Goal: Transaction & Acquisition: Purchase product/service

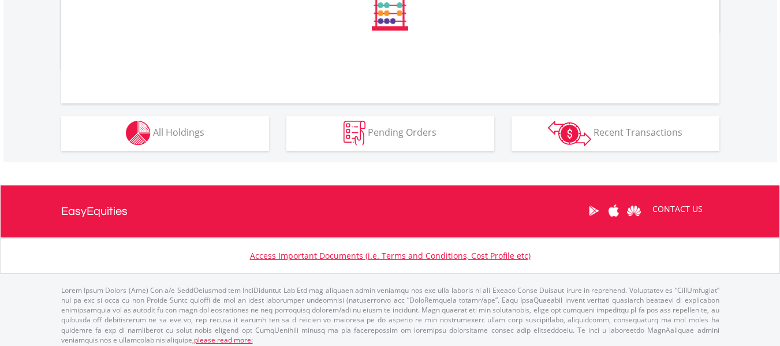
scroll to position [474, 0]
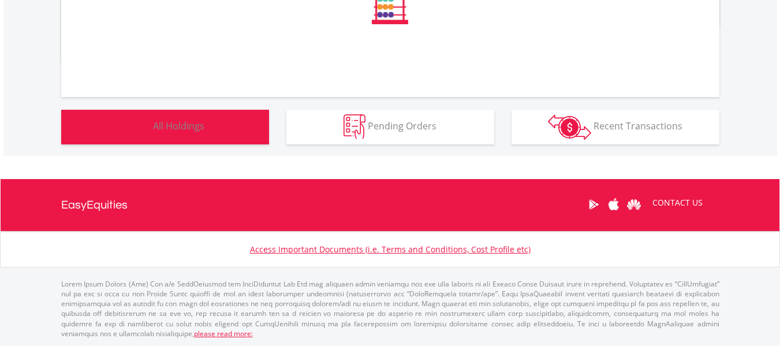
click at [174, 132] on span "All Holdings" at bounding box center [178, 125] width 51 height 13
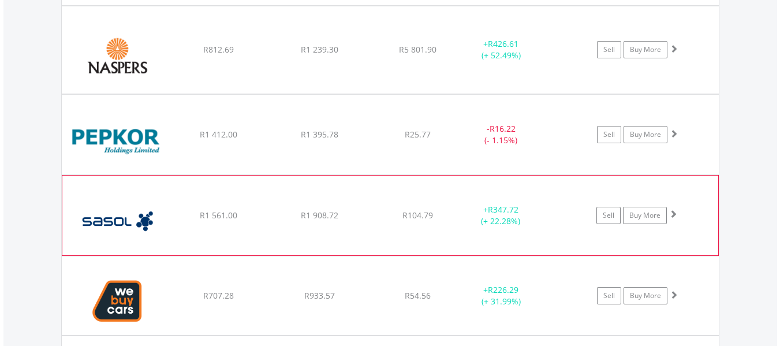
scroll to position [1444, 0]
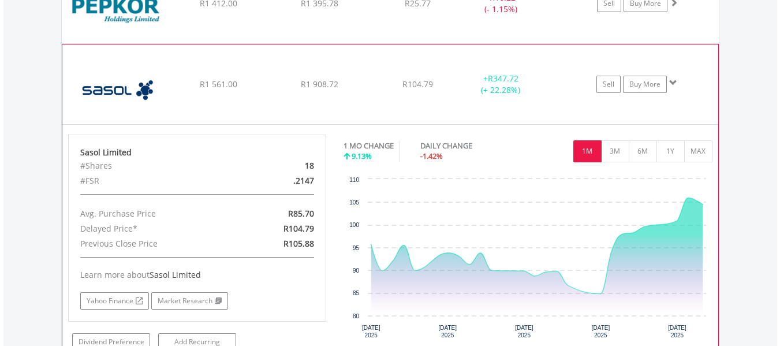
scroll to position [1560, 0]
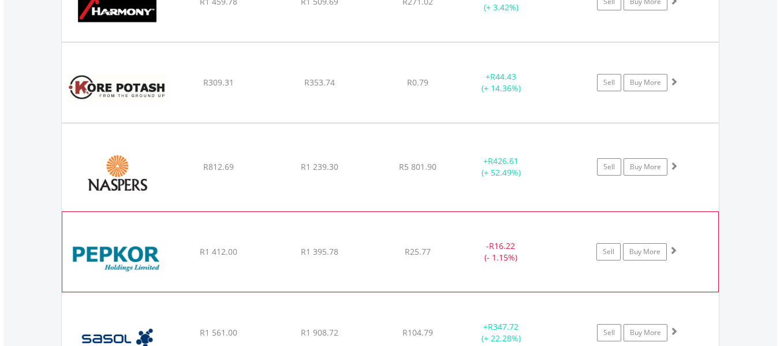
scroll to position [1329, 0]
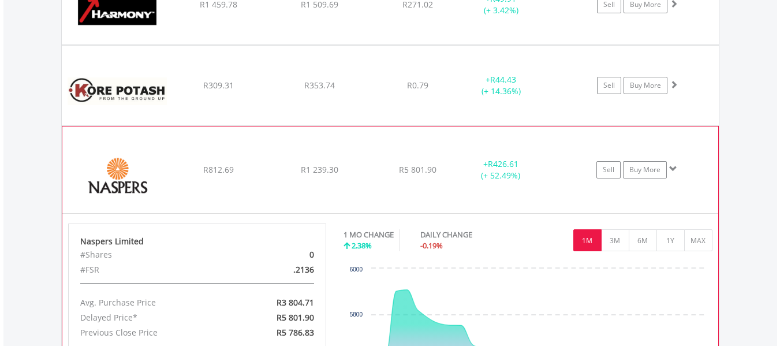
scroll to position [1386, 0]
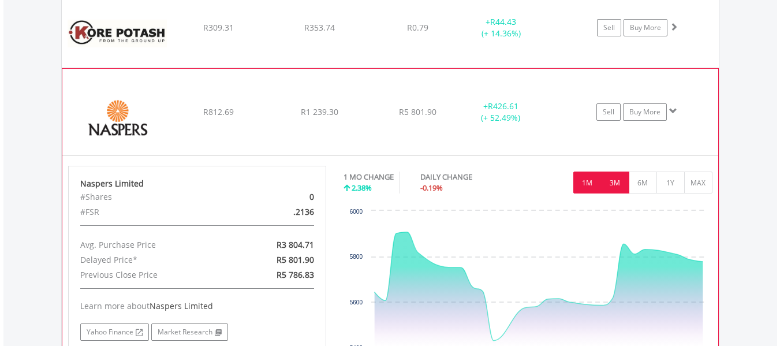
click at [622, 191] on button "3M" at bounding box center [615, 182] width 28 height 22
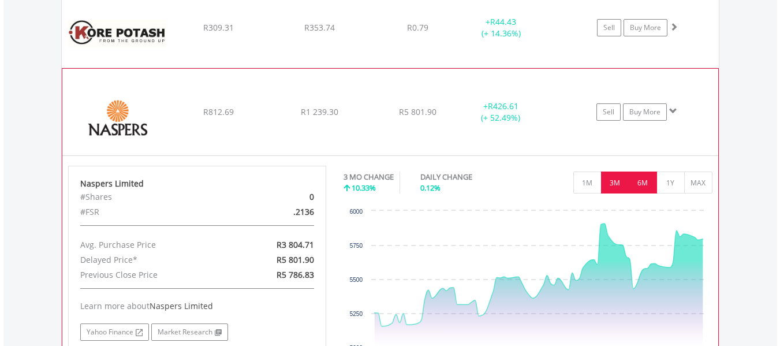
click at [642, 180] on button "6M" at bounding box center [643, 182] width 28 height 22
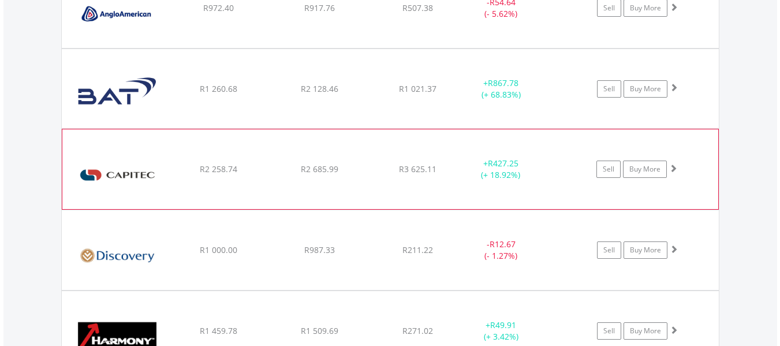
scroll to position [982, 0]
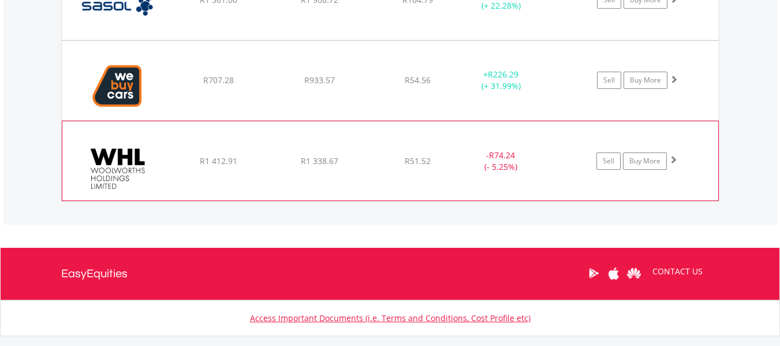
scroll to position [1675, 0]
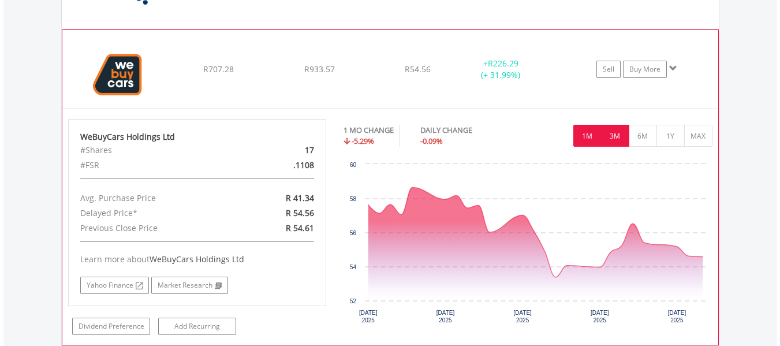
click at [618, 132] on button "3M" at bounding box center [615, 136] width 28 height 22
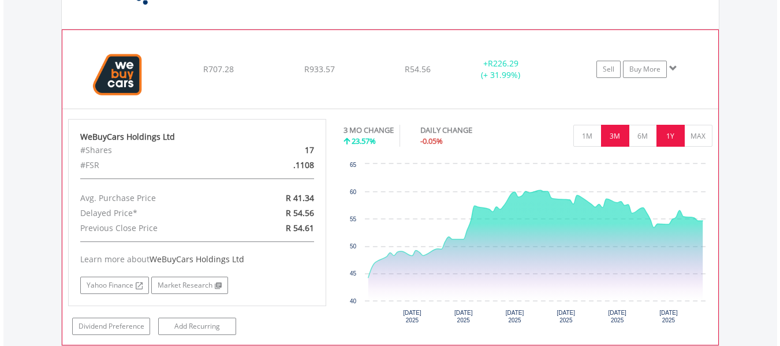
click at [675, 131] on button "1Y" at bounding box center [670, 136] width 28 height 22
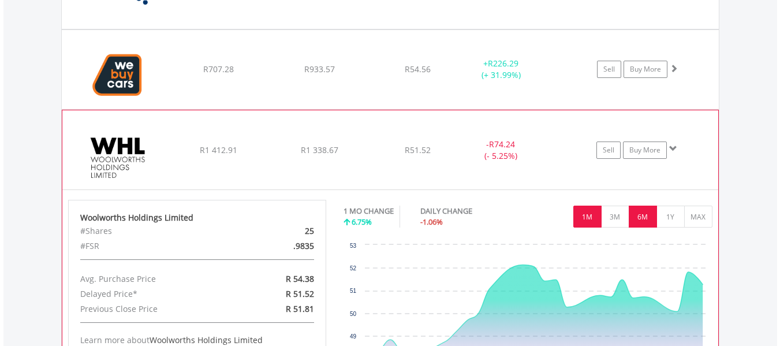
click at [648, 223] on button "6M" at bounding box center [643, 216] width 28 height 22
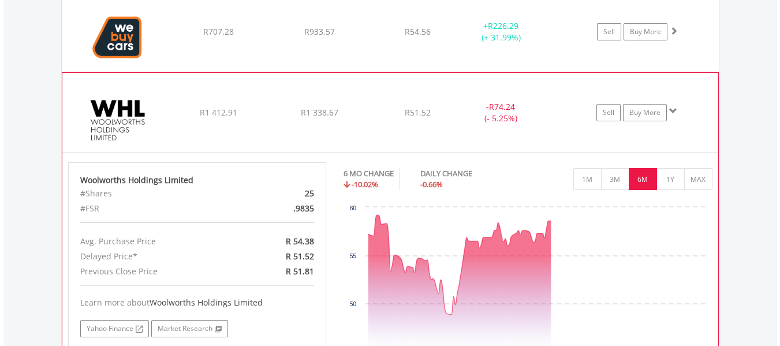
scroll to position [1733, 0]
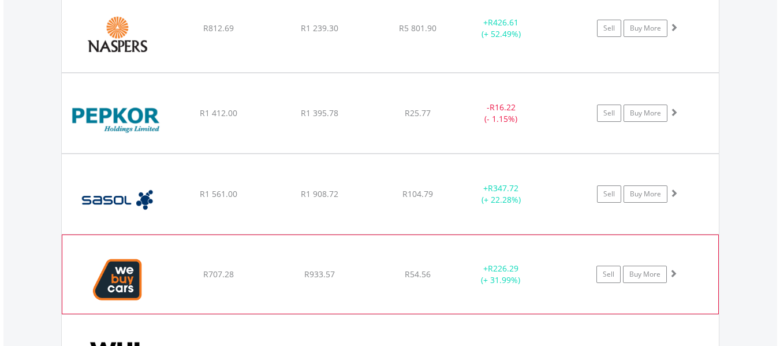
scroll to position [1444, 0]
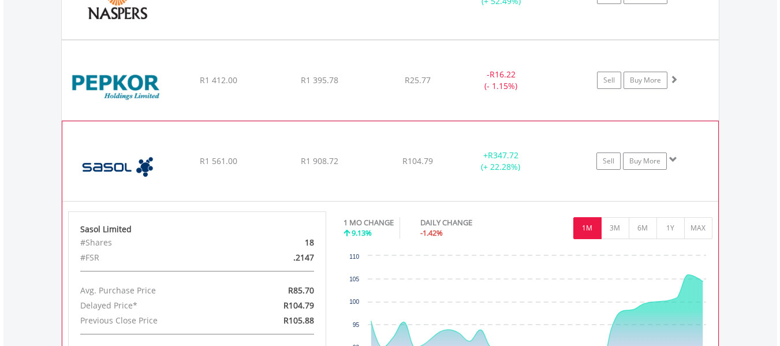
scroll to position [1560, 0]
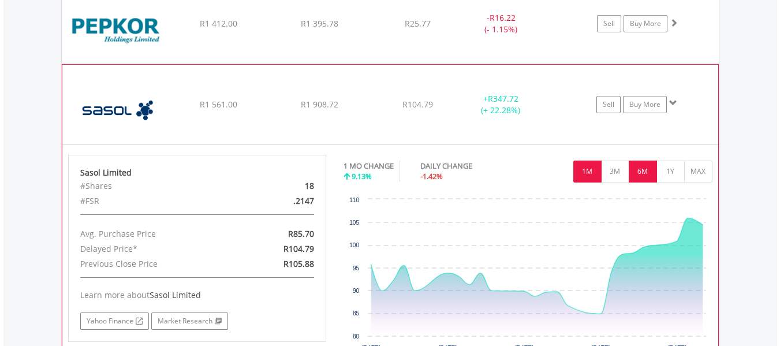
click at [639, 169] on button "6M" at bounding box center [643, 171] width 28 height 22
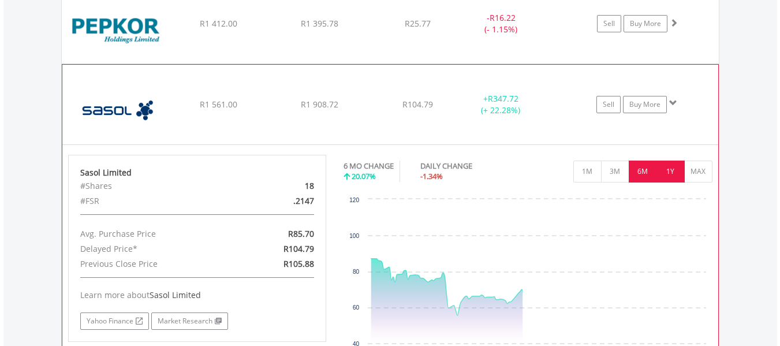
click at [667, 175] on button "1Y" at bounding box center [670, 171] width 28 height 22
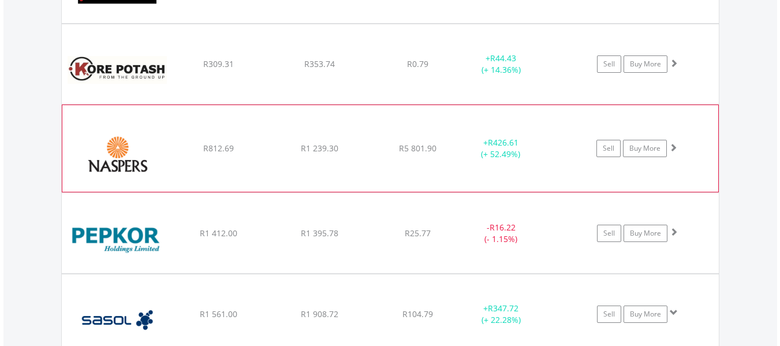
scroll to position [1502, 0]
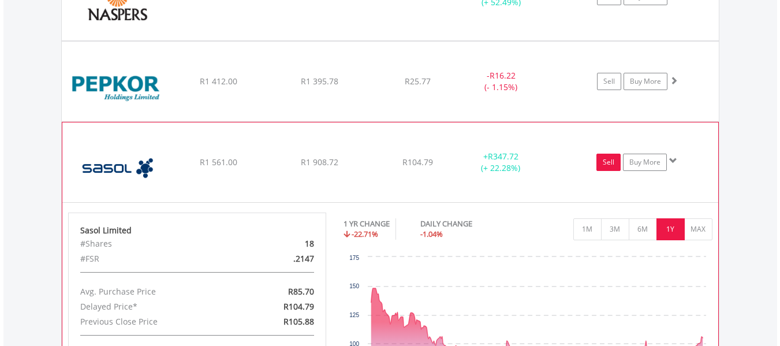
click at [608, 164] on link "Sell" at bounding box center [608, 162] width 24 height 17
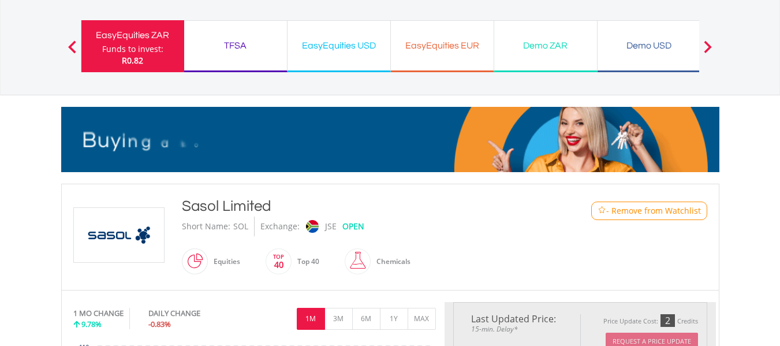
type input "*******"
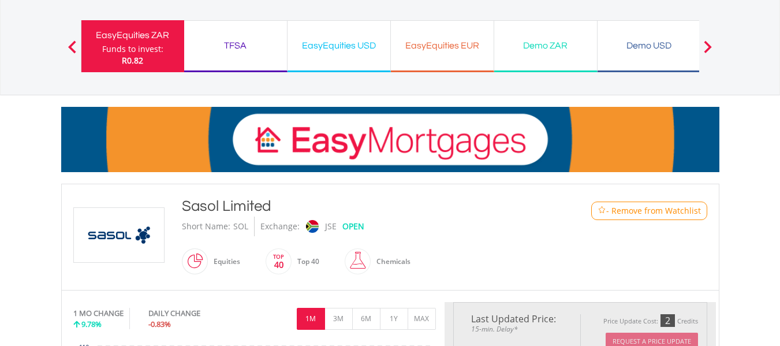
type input "******"
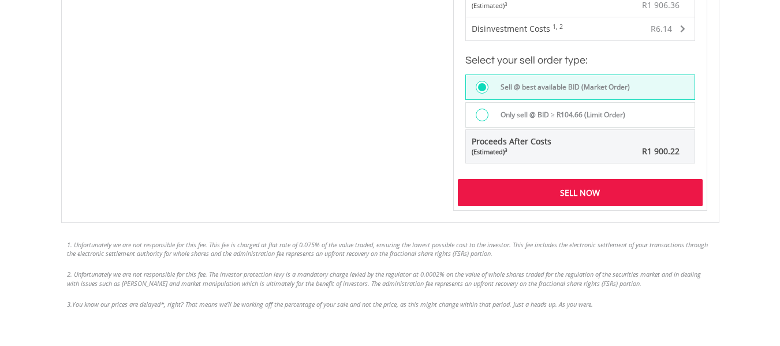
scroll to position [923, 0]
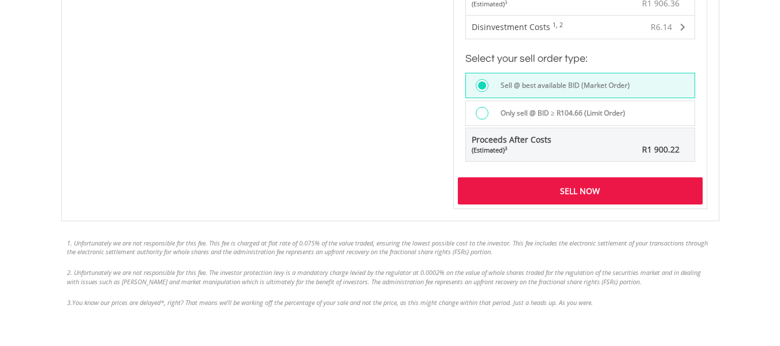
click at [603, 190] on div "Sell Now" at bounding box center [580, 190] width 245 height 27
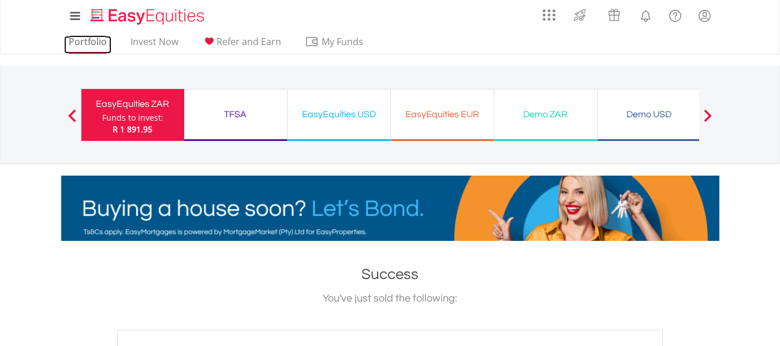
click at [95, 46] on link "Portfolio" at bounding box center [87, 45] width 47 height 18
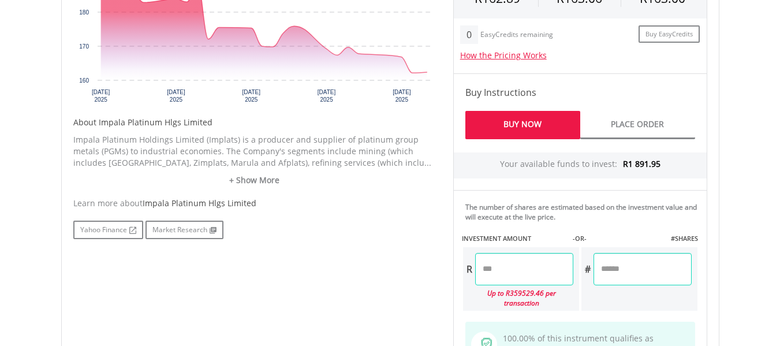
scroll to position [577, 0]
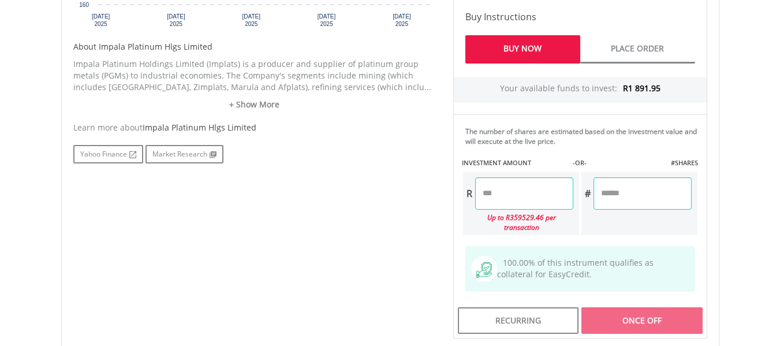
click at [504, 195] on input "number" at bounding box center [524, 193] width 98 height 32
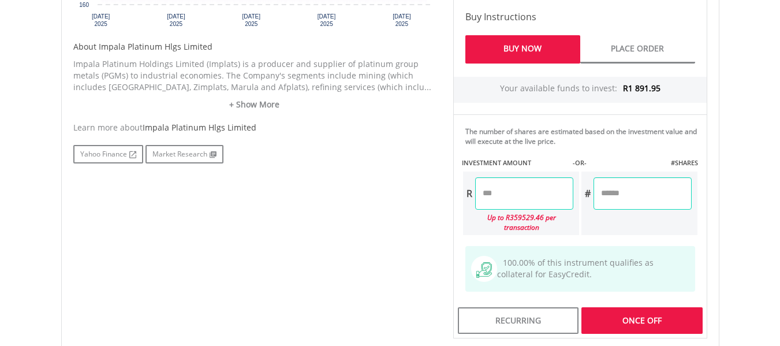
type input "*******"
click at [382, 214] on div "No chart available. 1 MO CHANGE -14.06% DAILY CHANGE 0.13% 1M 3M 6M 1Y MAX Char…" at bounding box center [390, 80] width 651 height 515
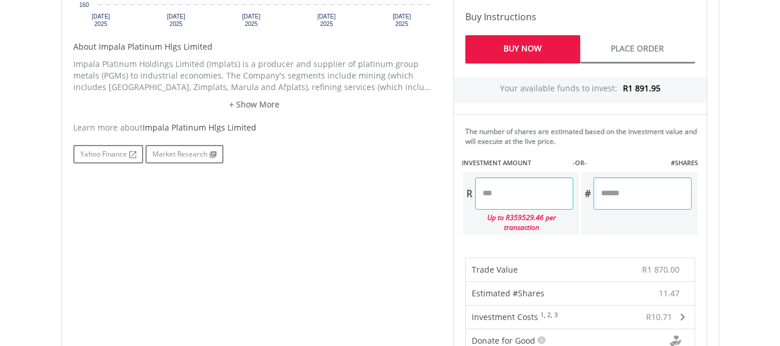
drag, startPoint x: 520, startPoint y: 199, endPoint x: 492, endPoint y: 199, distance: 28.3
click at [492, 199] on input "*******" at bounding box center [524, 193] width 98 height 32
type input "*******"
click at [389, 230] on div "No chart available. 1 MO CHANGE -14.06% DAILY CHANGE 0.13% 1M 3M 6M 1Y MAX Char…" at bounding box center [390, 222] width 651 height 799
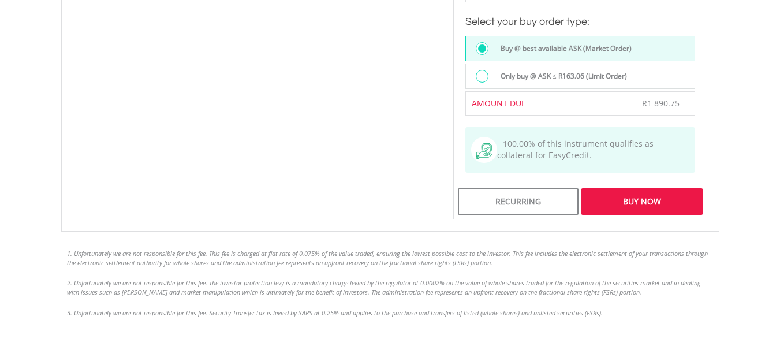
scroll to position [981, 0]
click at [637, 191] on div "Buy Now" at bounding box center [641, 201] width 121 height 27
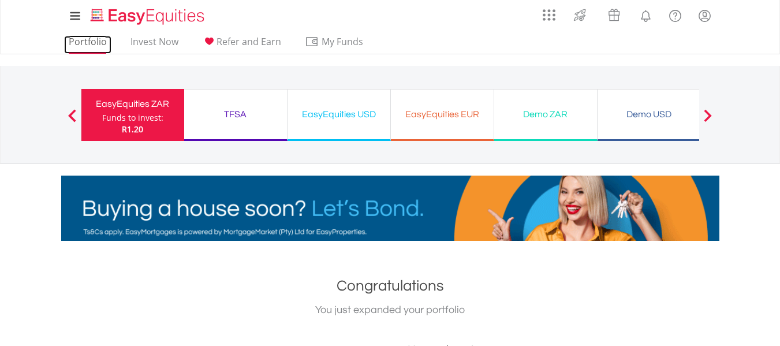
click at [94, 44] on link "Portfolio" at bounding box center [87, 45] width 47 height 18
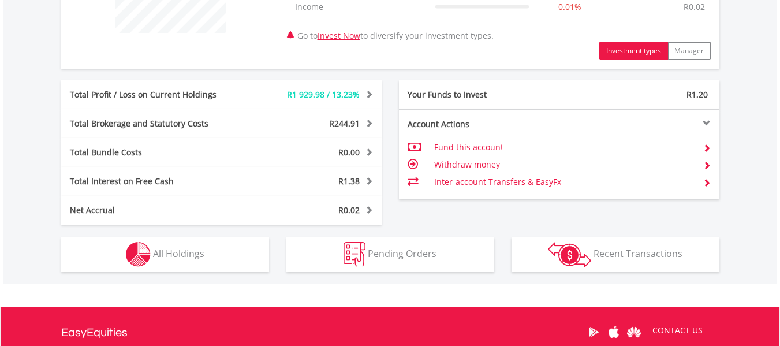
scroll to position [635, 0]
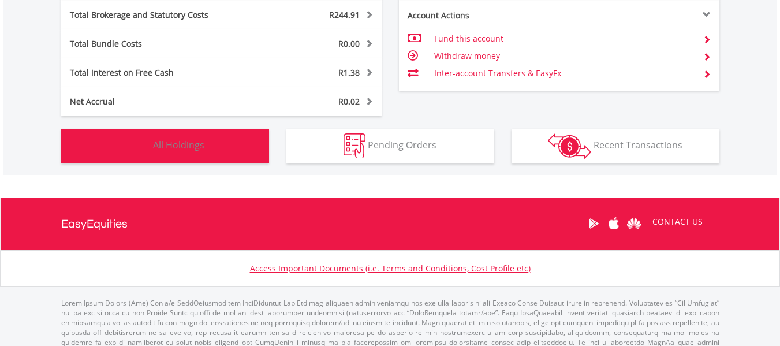
click at [160, 154] on button "Holdings All Holdings" at bounding box center [165, 146] width 208 height 35
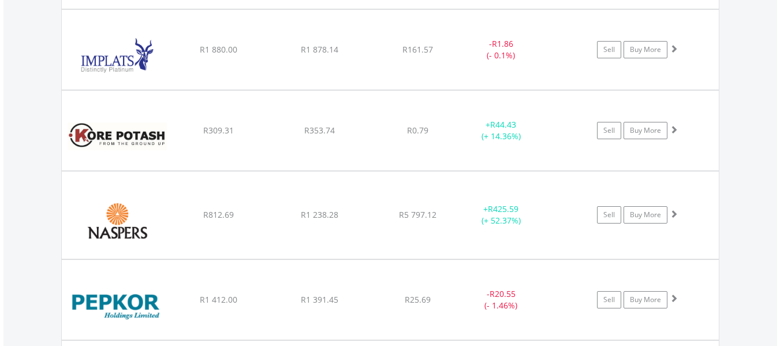
scroll to position [1295, 0]
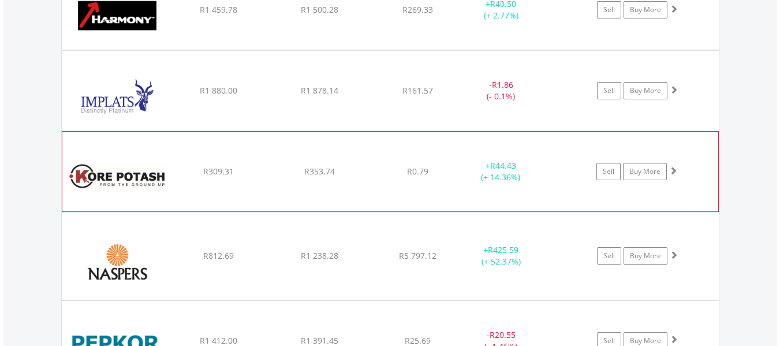
scroll to position [1352, 0]
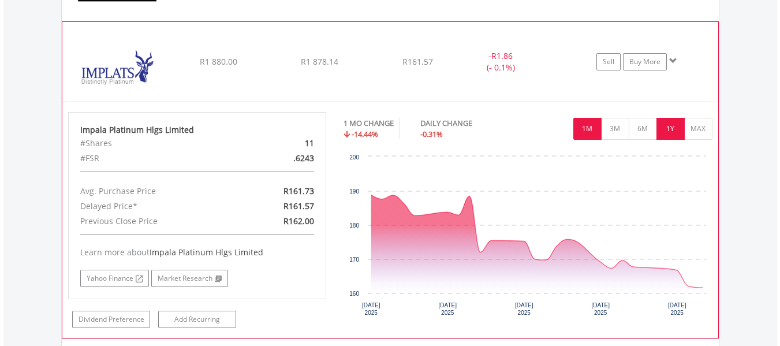
click at [656, 130] on button "1Y" at bounding box center [670, 129] width 28 height 22
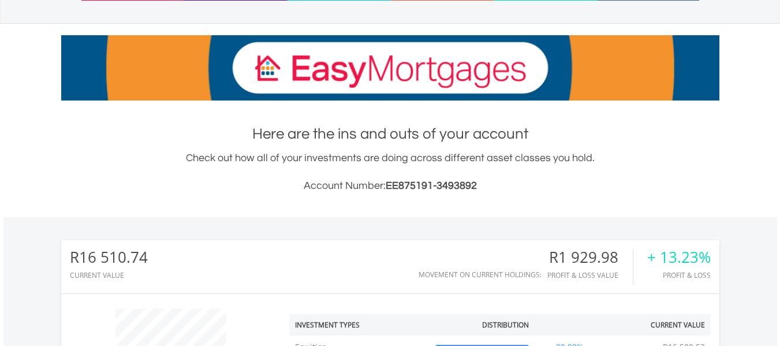
scroll to position [0, 0]
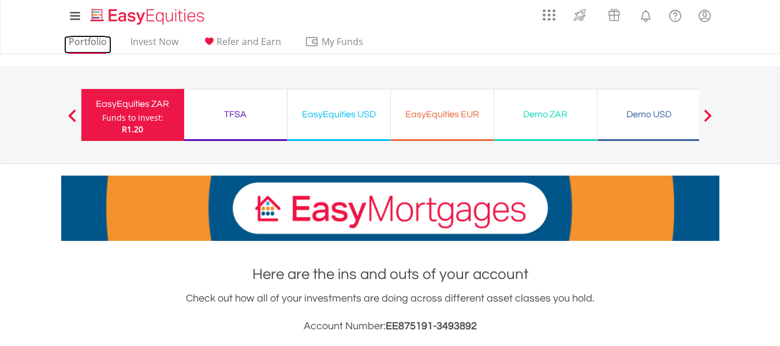
click at [89, 42] on link "Portfolio" at bounding box center [87, 45] width 47 height 18
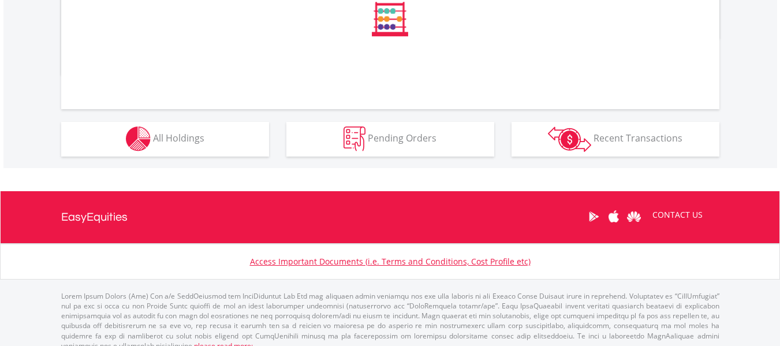
scroll to position [654, 0]
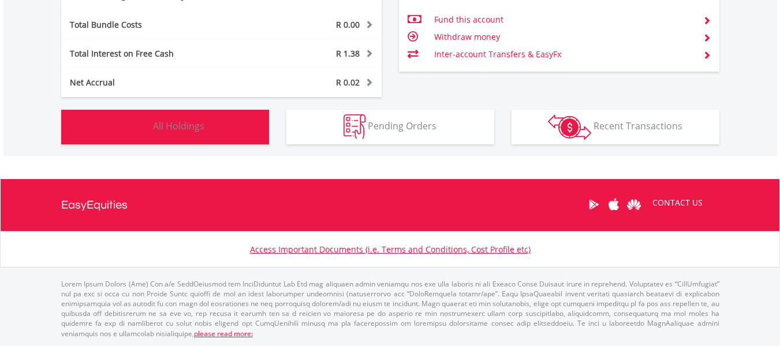
click at [175, 142] on button "Holdings All Holdings" at bounding box center [165, 127] width 208 height 35
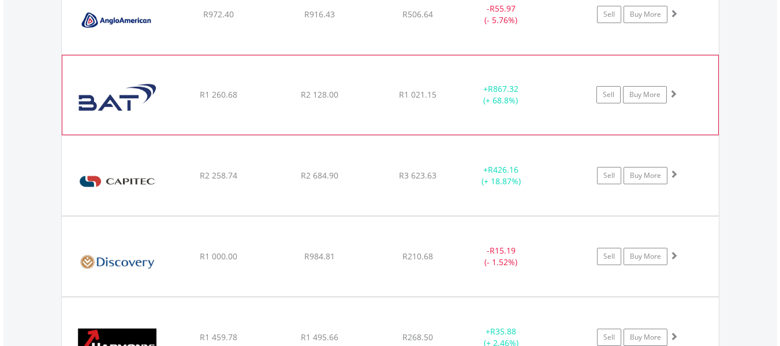
scroll to position [1006, 0]
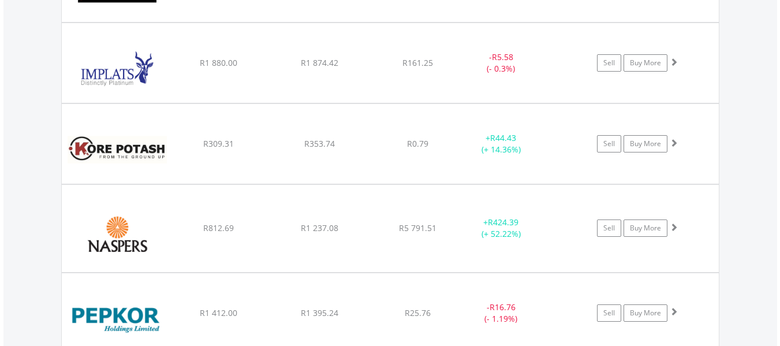
scroll to position [1352, 0]
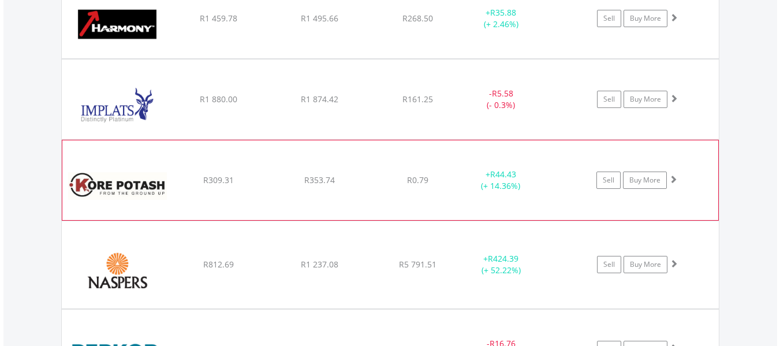
scroll to position [1295, 0]
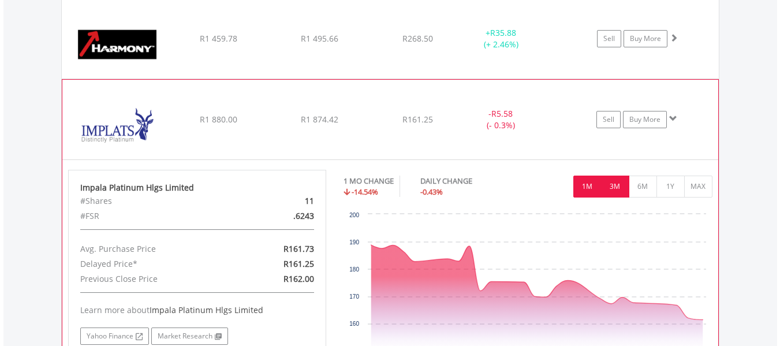
click at [612, 182] on button "3M" at bounding box center [615, 186] width 28 height 22
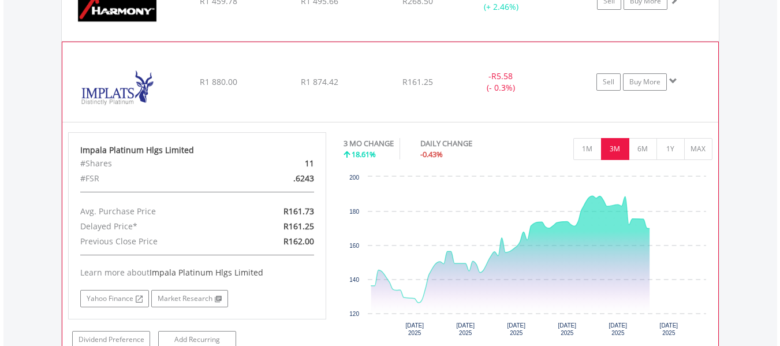
scroll to position [1352, 0]
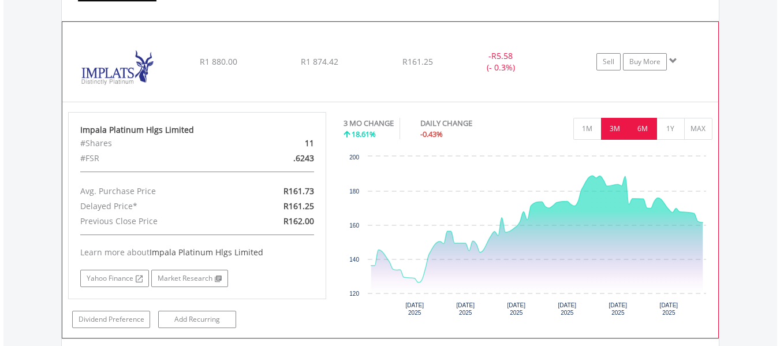
click at [651, 130] on button "6M" at bounding box center [643, 129] width 28 height 22
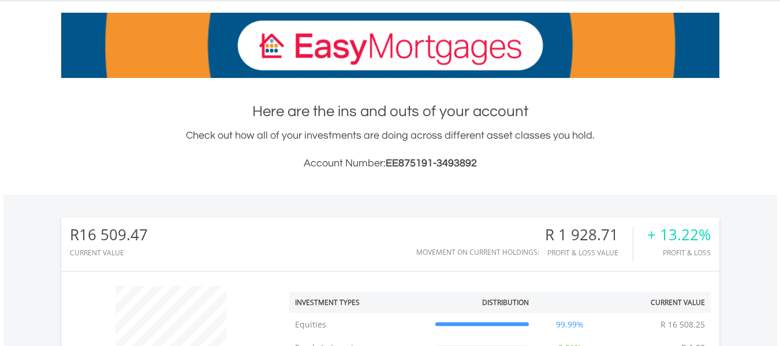
scroll to position [25, 0]
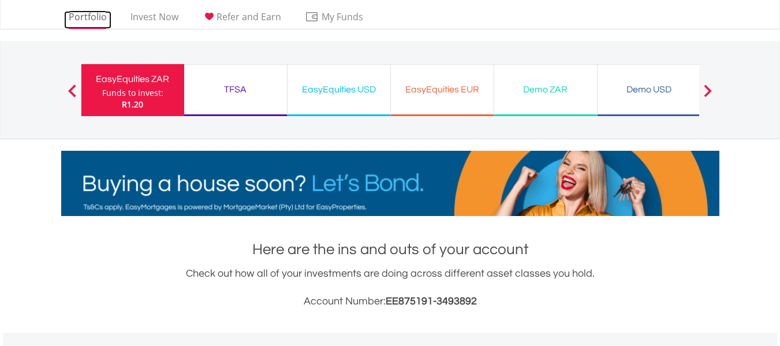
click at [96, 14] on link "Portfolio" at bounding box center [87, 20] width 47 height 18
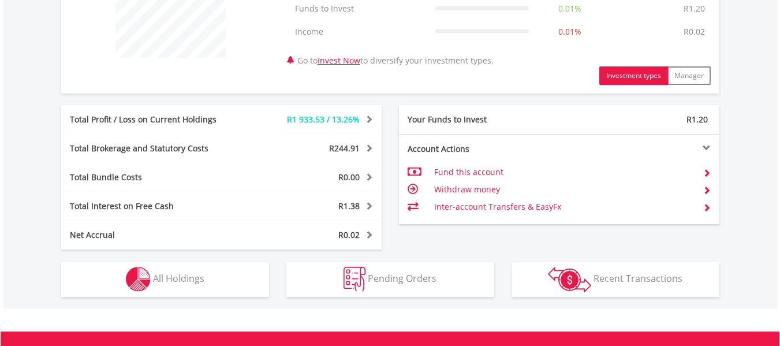
scroll to position [654, 0]
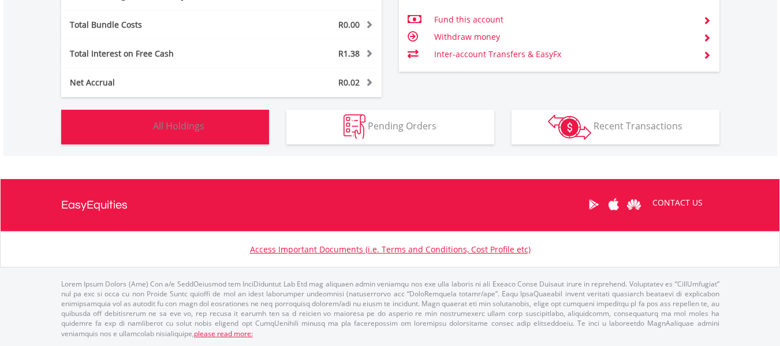
click at [172, 134] on button "Holdings All Holdings" at bounding box center [165, 127] width 208 height 35
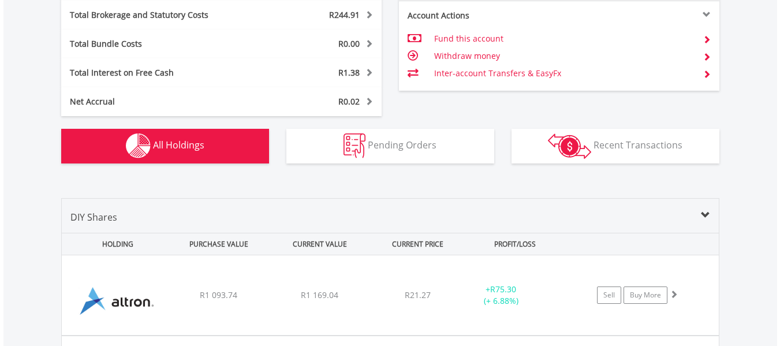
scroll to position [750, 0]
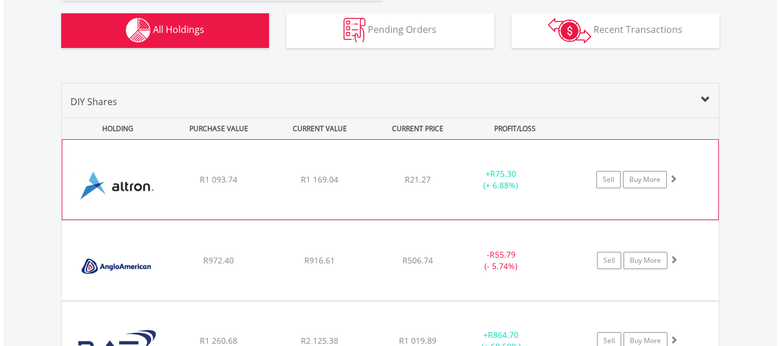
click at [361, 175] on div "R1 169.04" at bounding box center [320, 180] width 98 height 12
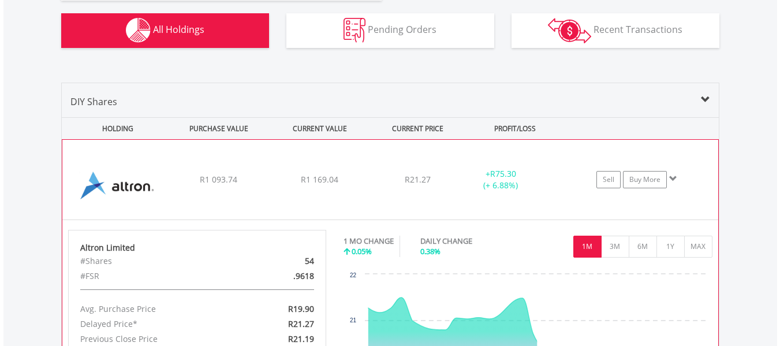
click at [370, 181] on div "﻿ Altron Limited R1 093.74 R1 169.04 R21.27 + R75.30 (+ 6.88%) Sell Buy More" at bounding box center [390, 180] width 656 height 80
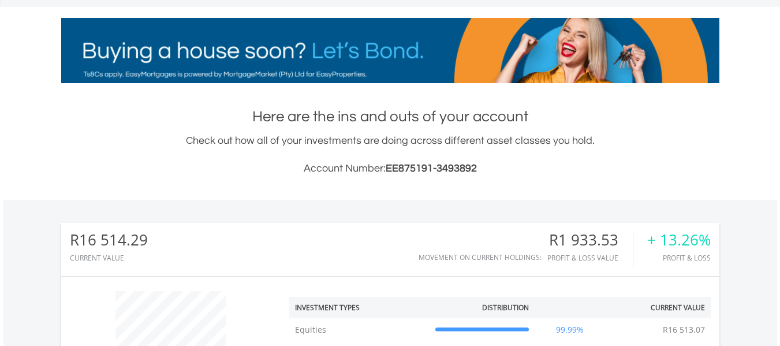
scroll to position [0, 0]
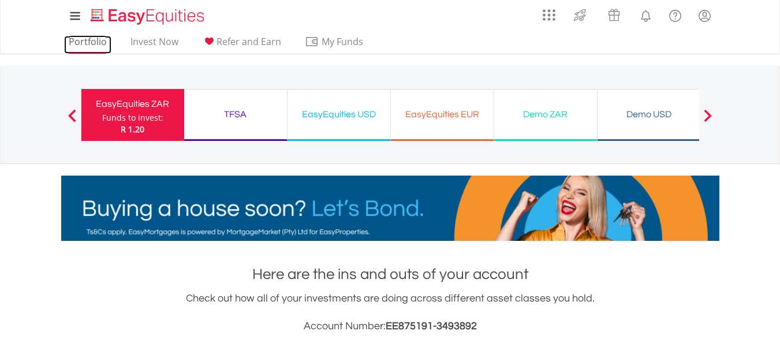
click at [99, 45] on link "Portfolio" at bounding box center [87, 45] width 47 height 18
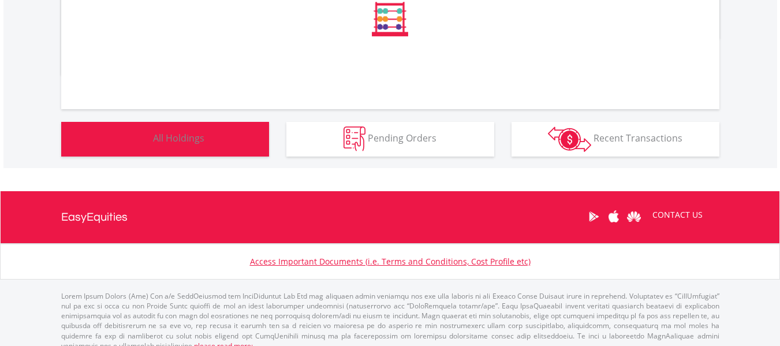
click at [220, 148] on div "﻿ Distribution Current Value Show All" at bounding box center [389, 32] width 773 height 272
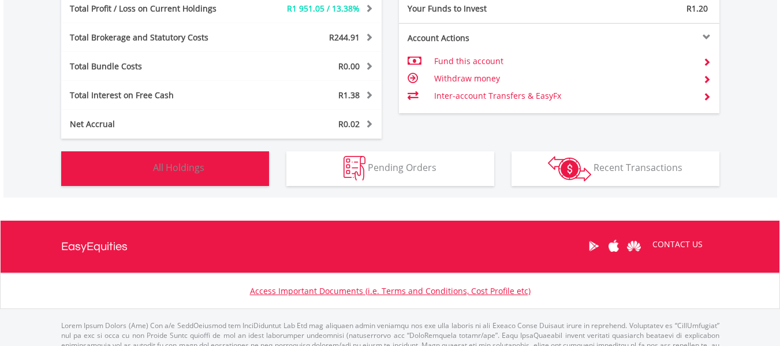
scroll to position [635, 0]
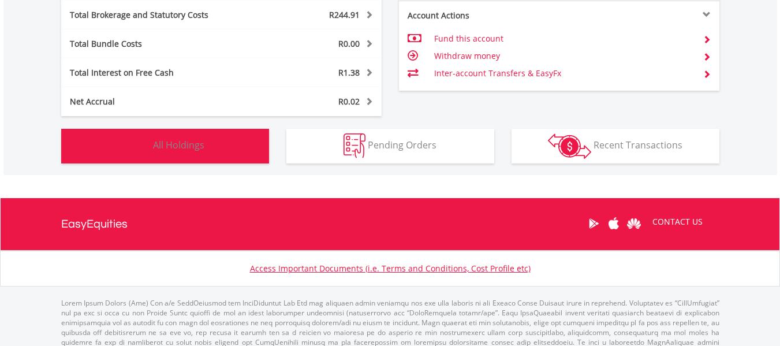
click at [199, 142] on span "All Holdings" at bounding box center [178, 145] width 51 height 13
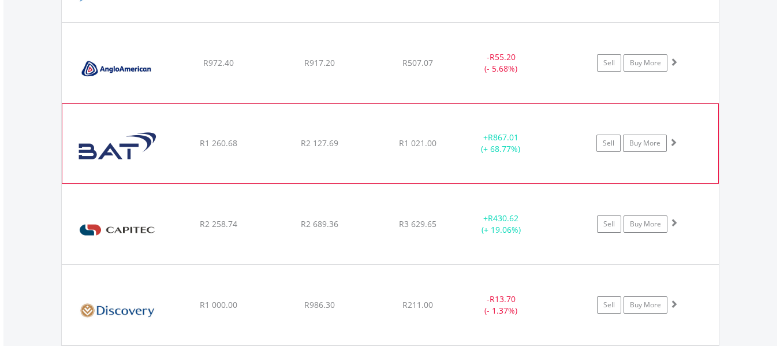
scroll to position [948, 0]
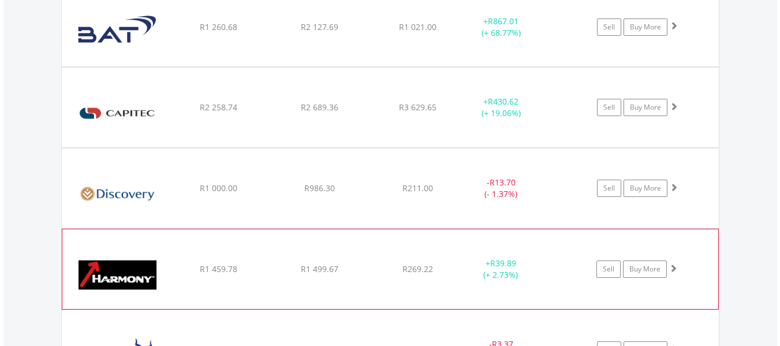
scroll to position [1064, 0]
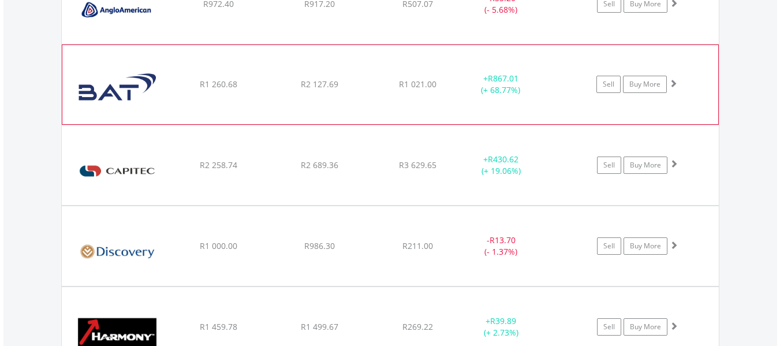
scroll to position [1006, 0]
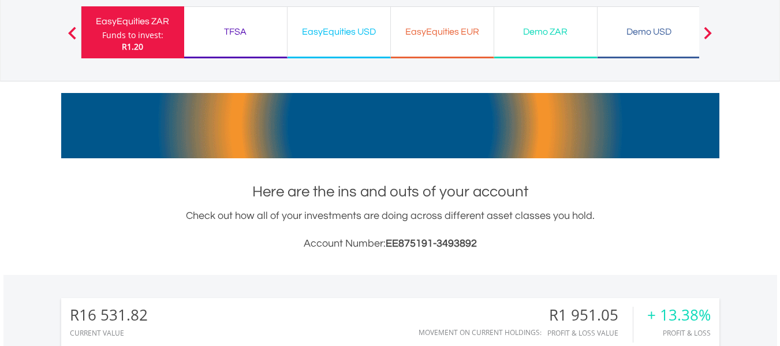
scroll to position [0, 0]
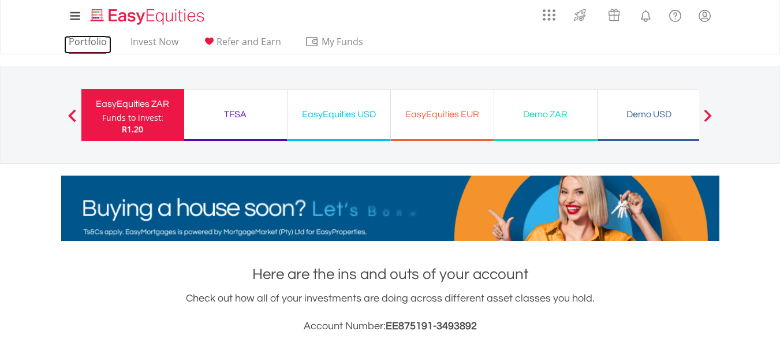
click at [88, 45] on link "Portfolio" at bounding box center [87, 45] width 47 height 18
